Goal: Information Seeking & Learning: Learn about a topic

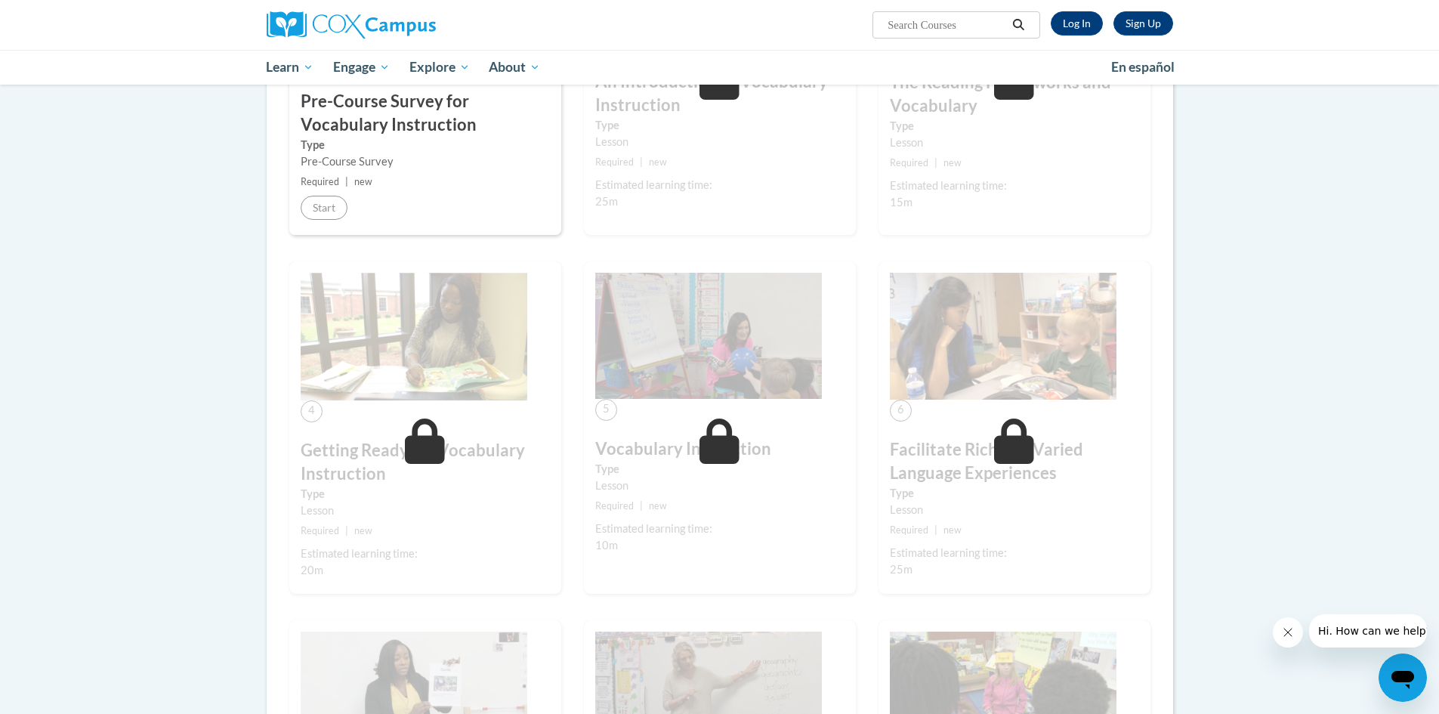
scroll to position [76, 0]
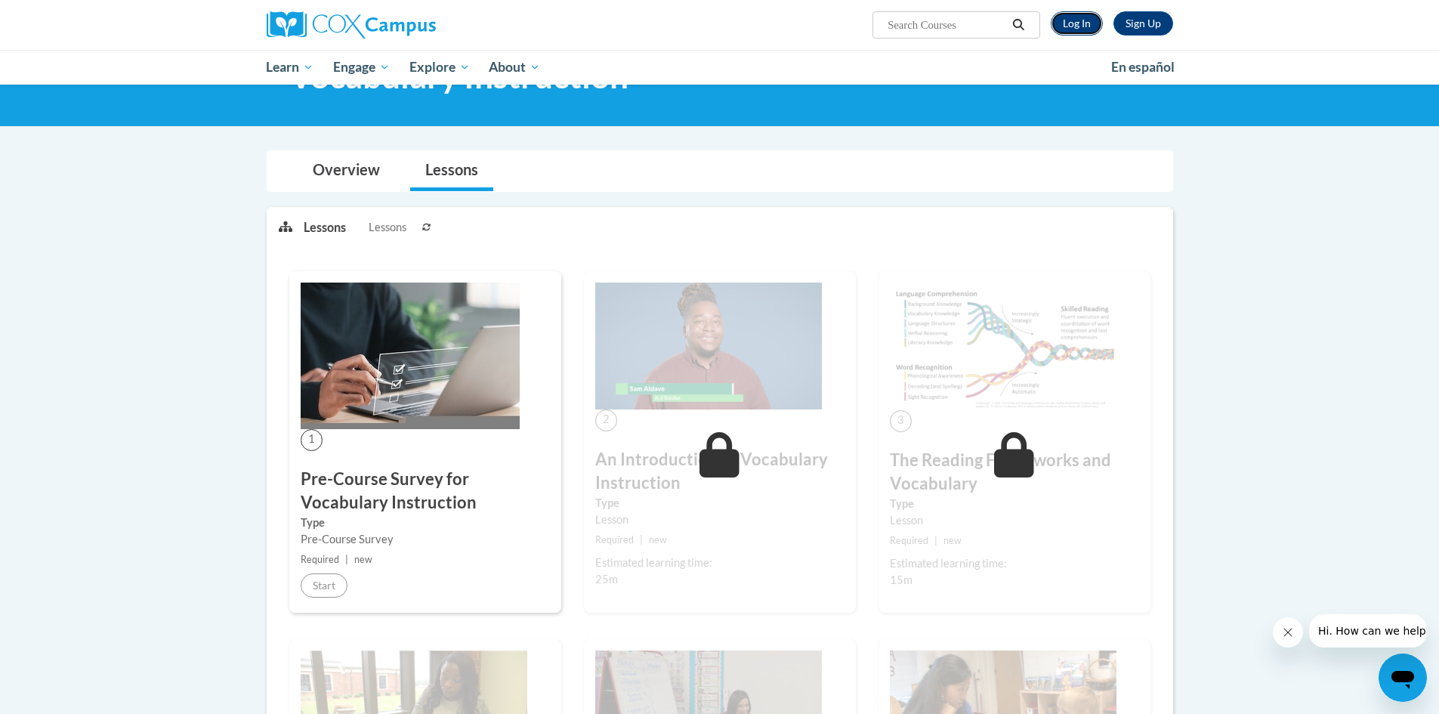
click at [712, 27] on link "Log In" at bounding box center [1077, 23] width 52 height 24
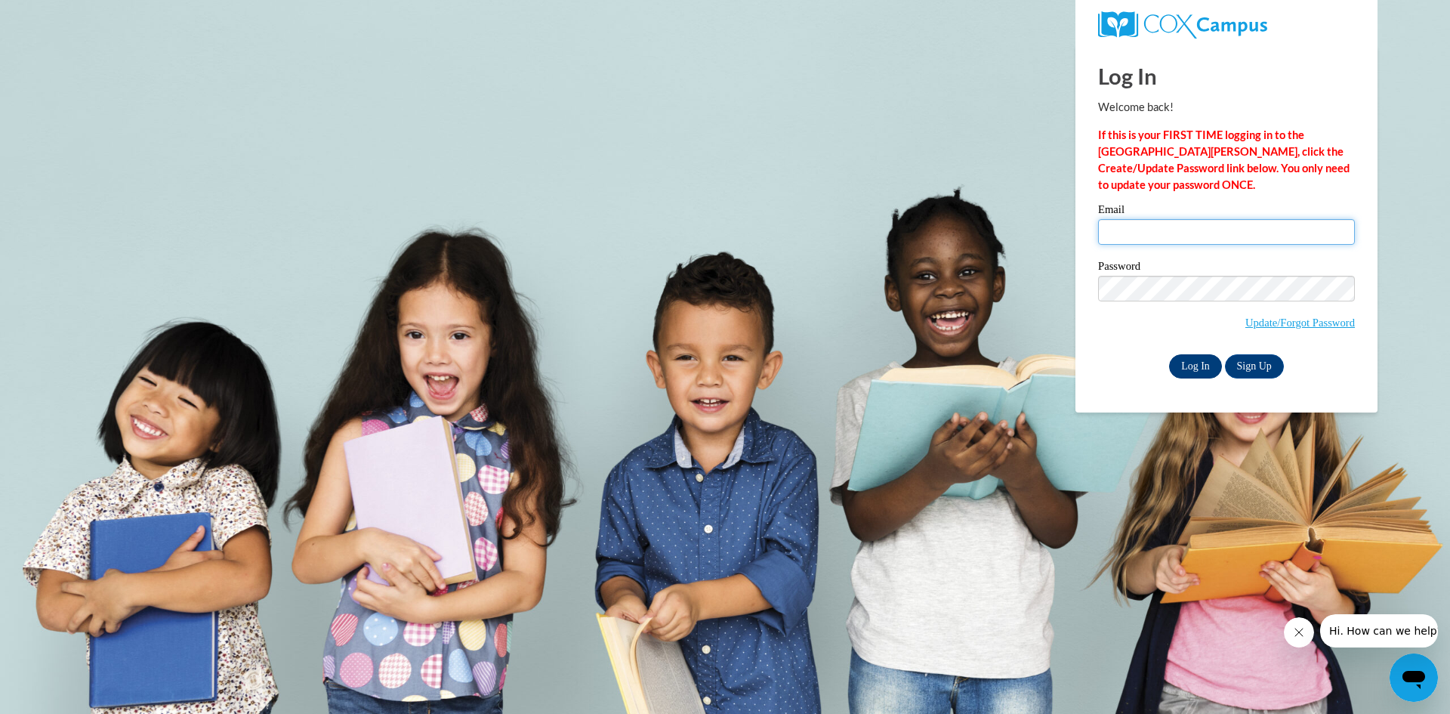
type input "[EMAIL_ADDRESS][DOMAIN_NAME]"
drag, startPoint x: 1190, startPoint y: 365, endPoint x: 1207, endPoint y: 357, distance: 18.6
click at [1190, 365] on input "Log In" at bounding box center [1195, 366] width 53 height 24
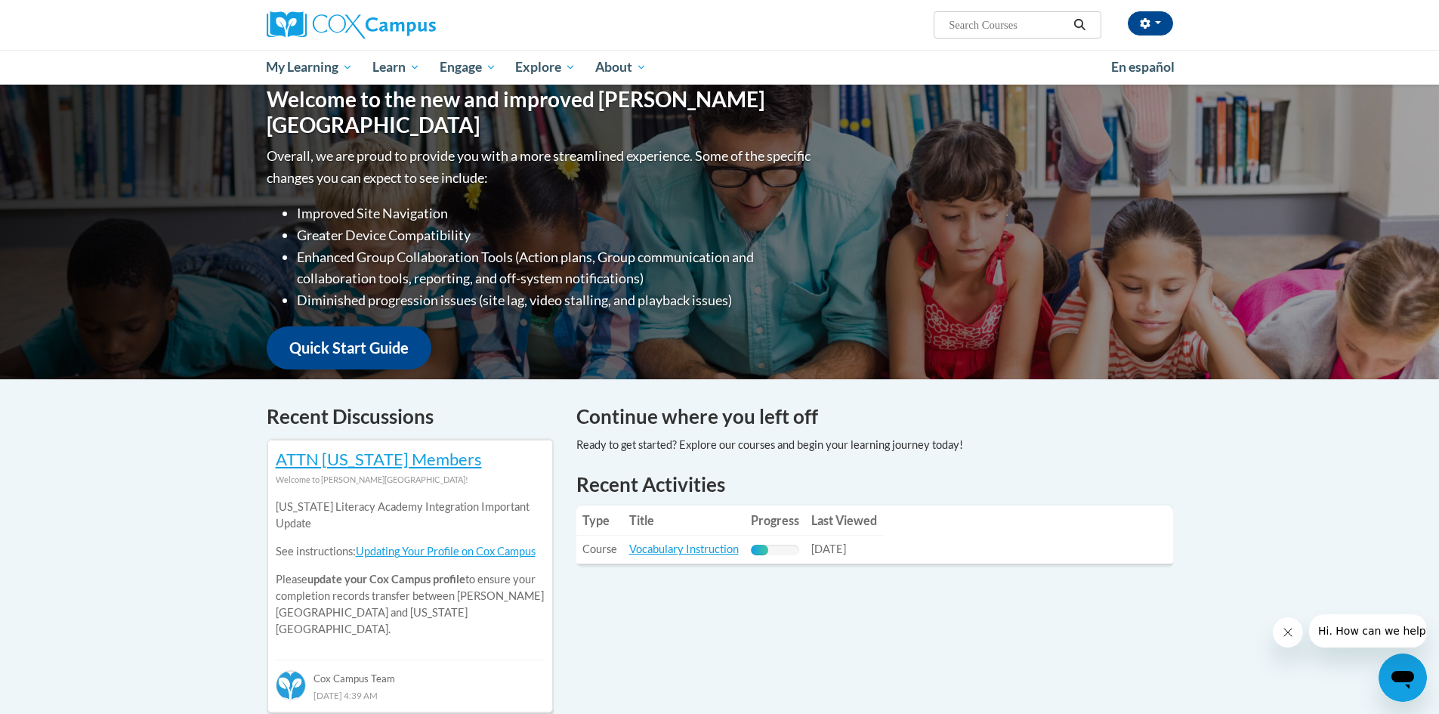
scroll to position [302, 0]
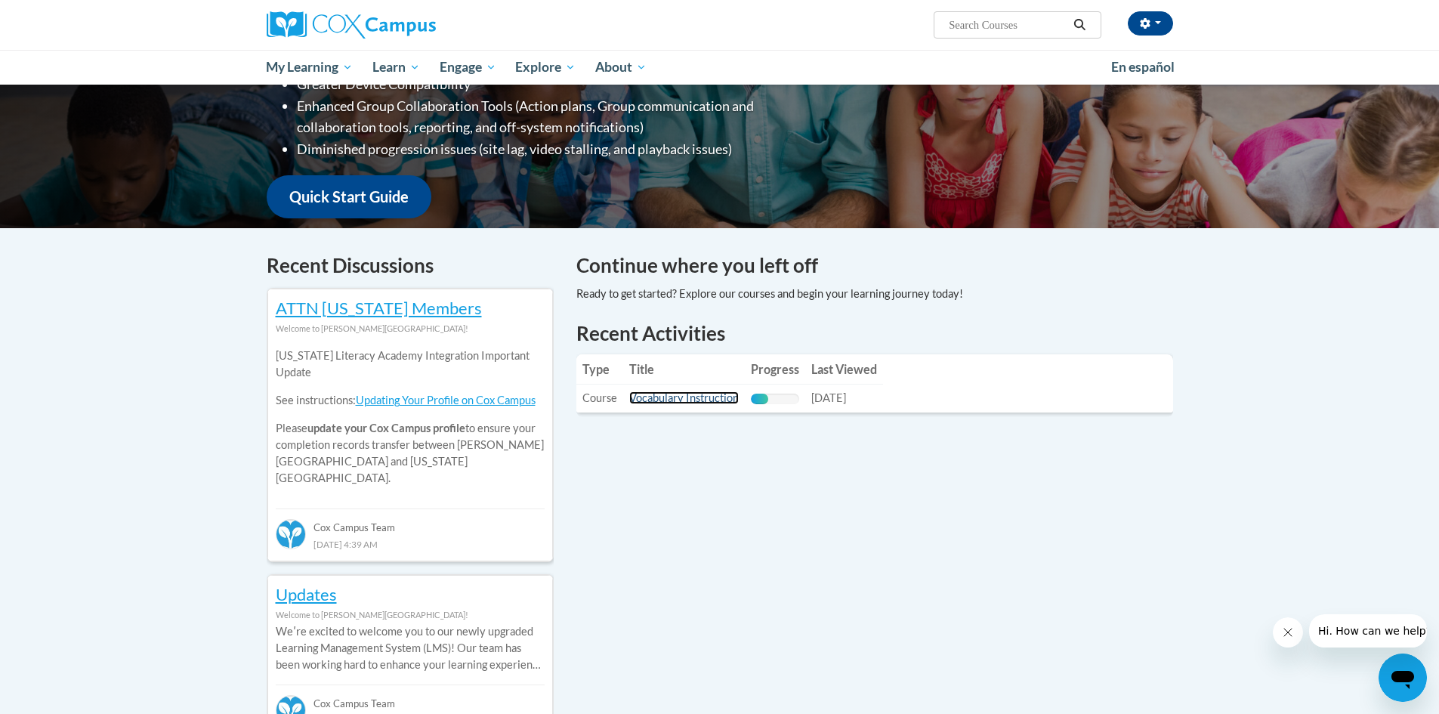
click at [703, 397] on link "Vocabulary Instruction" at bounding box center [684, 397] width 110 height 13
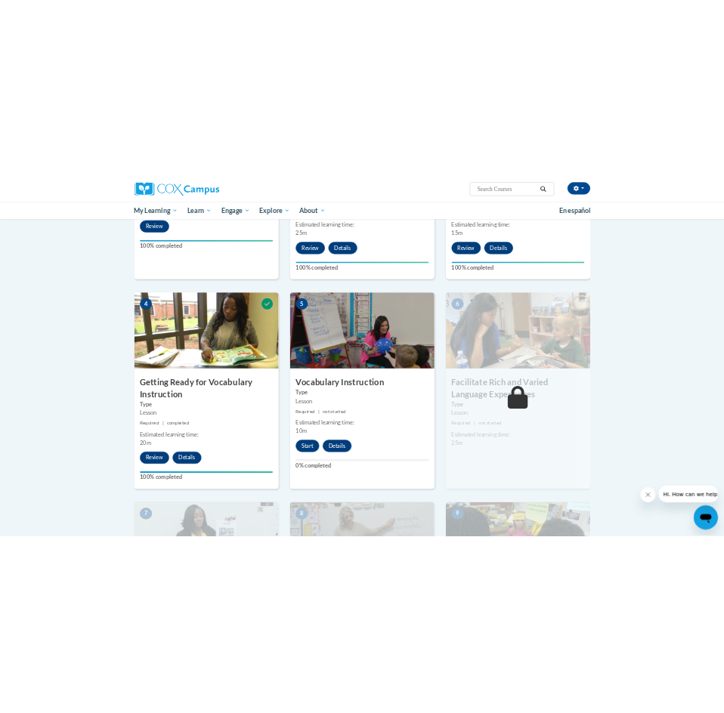
scroll to position [680, 0]
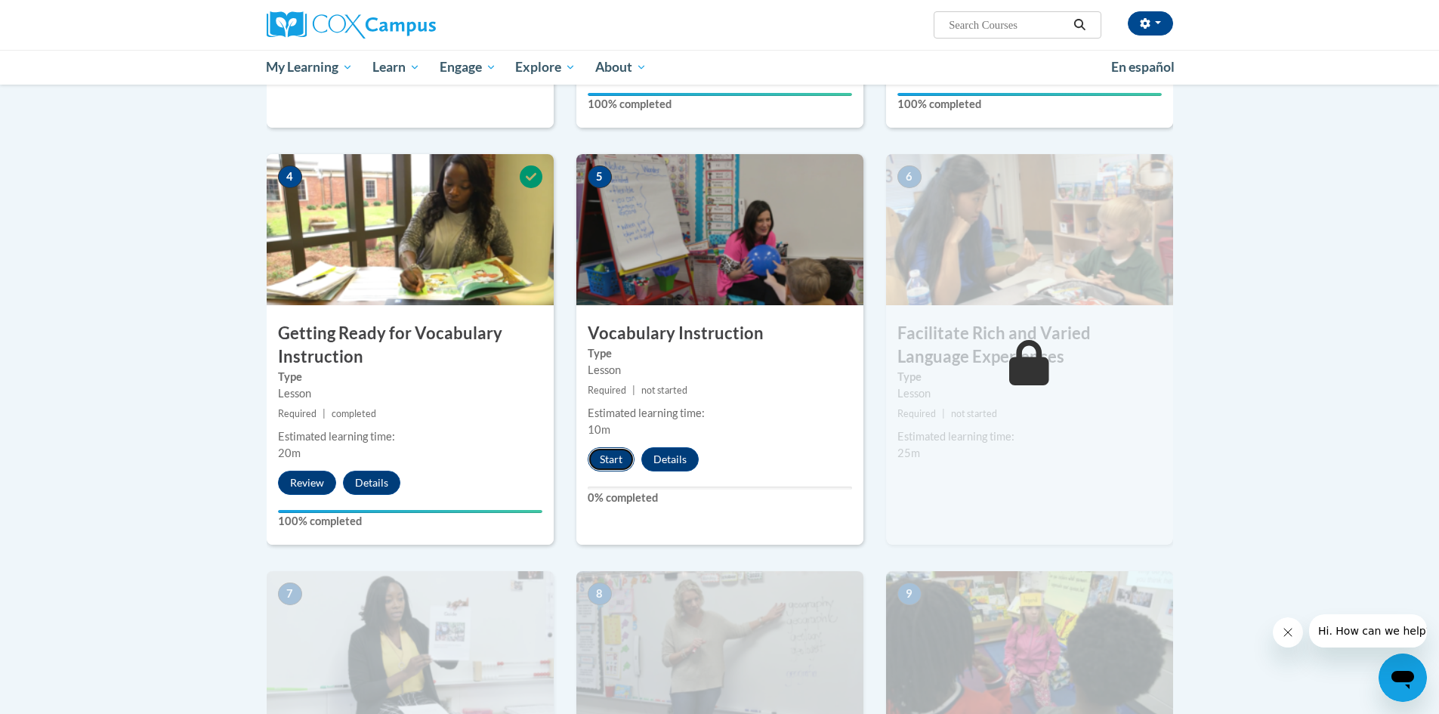
click at [599, 451] on button "Start" at bounding box center [611, 459] width 47 height 24
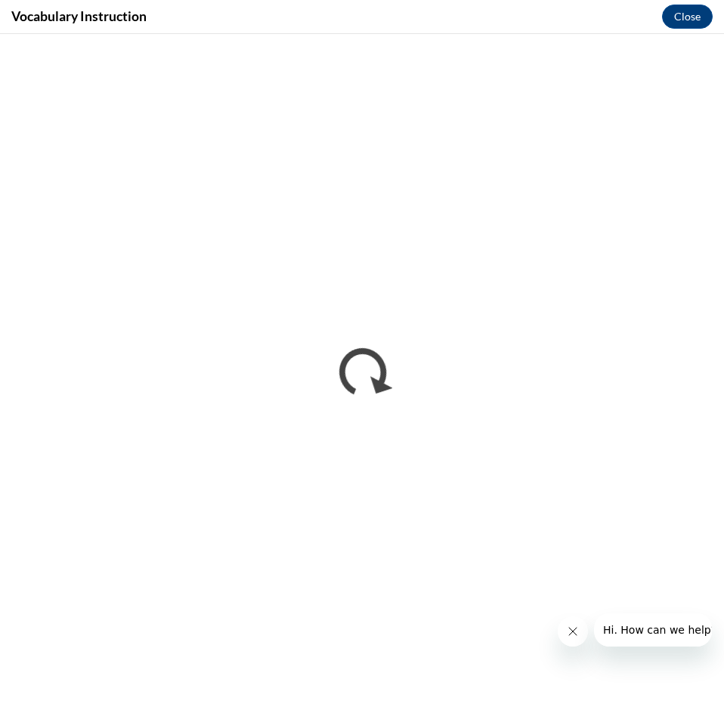
scroll to position [0, 0]
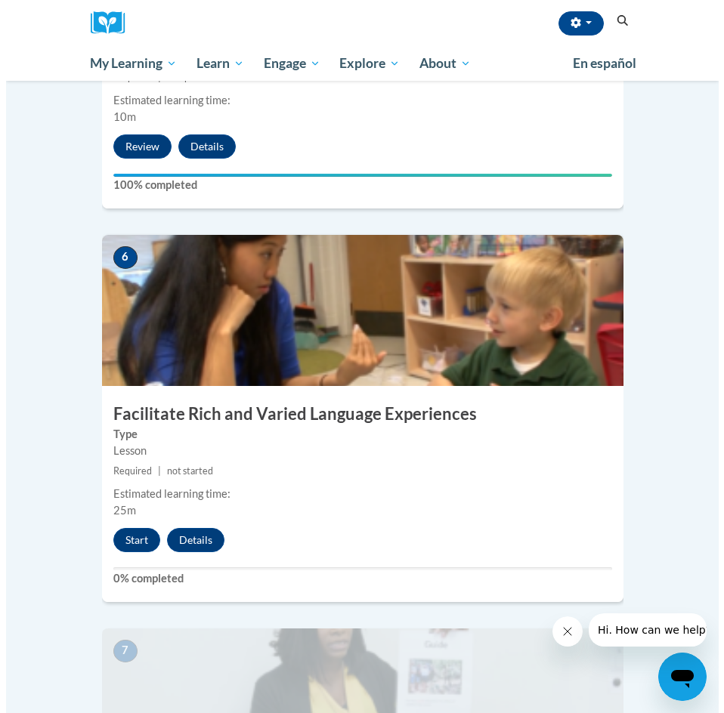
scroll to position [2266, 0]
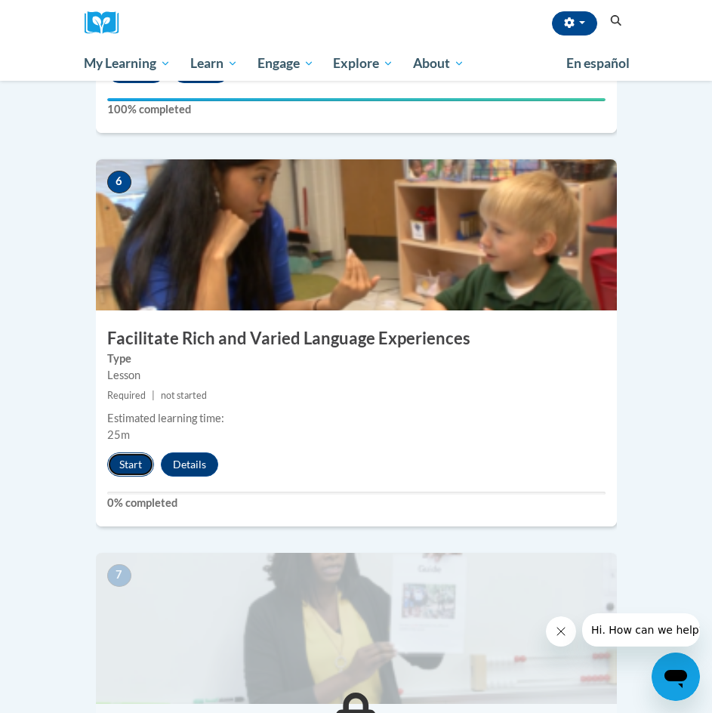
click at [121, 452] on button "Start" at bounding box center [130, 464] width 47 height 24
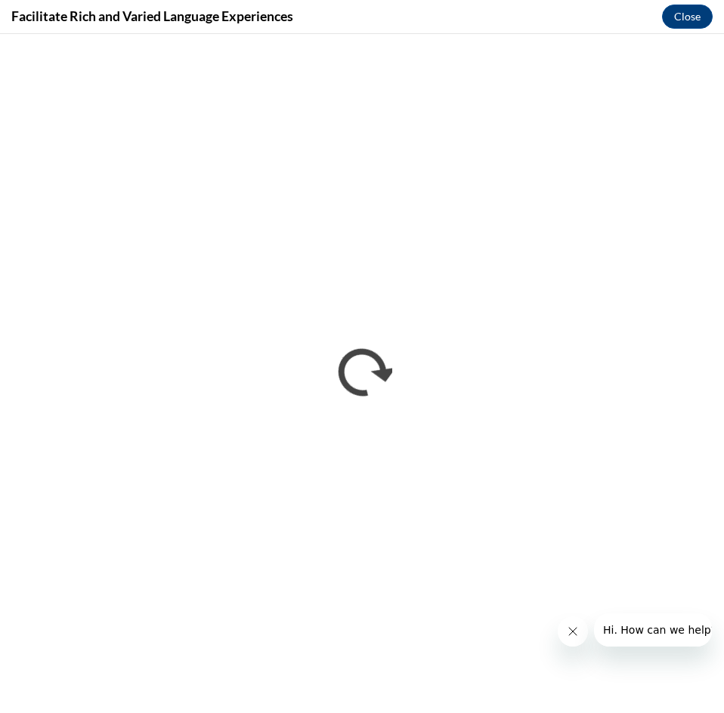
scroll to position [0, 0]
